Goal: Find specific page/section: Find specific page/section

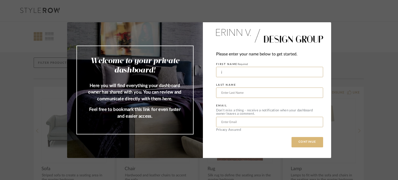
click at [306, 143] on button "CONTINUE" at bounding box center [308, 142] width 32 height 10
click at [296, 139] on button "CONTINUE" at bounding box center [308, 142] width 32 height 10
click at [293, 144] on button "CONTINUE" at bounding box center [308, 142] width 32 height 10
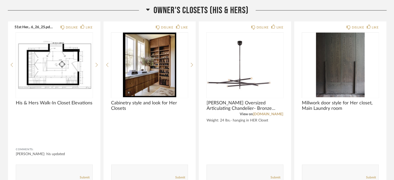
scroll to position [4333, 0]
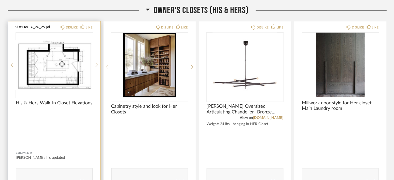
click at [84, 53] on div at bounding box center [54, 65] width 77 height 65
click at [84, 53] on img "0" at bounding box center [54, 65] width 77 height 65
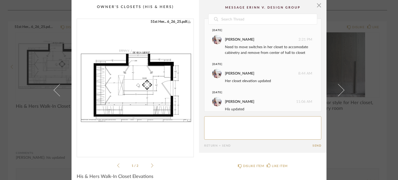
scroll to position [92, 0]
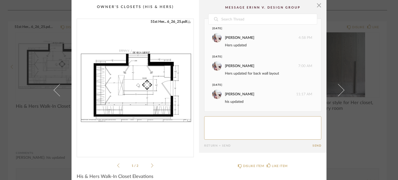
click at [129, 82] on img "0" at bounding box center [135, 86] width 117 height 134
click at [151, 165] on icon at bounding box center [152, 165] width 2 height 5
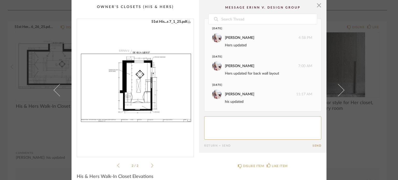
click at [138, 96] on img "1" at bounding box center [135, 86] width 117 height 134
